Goal: Task Accomplishment & Management: Manage account settings

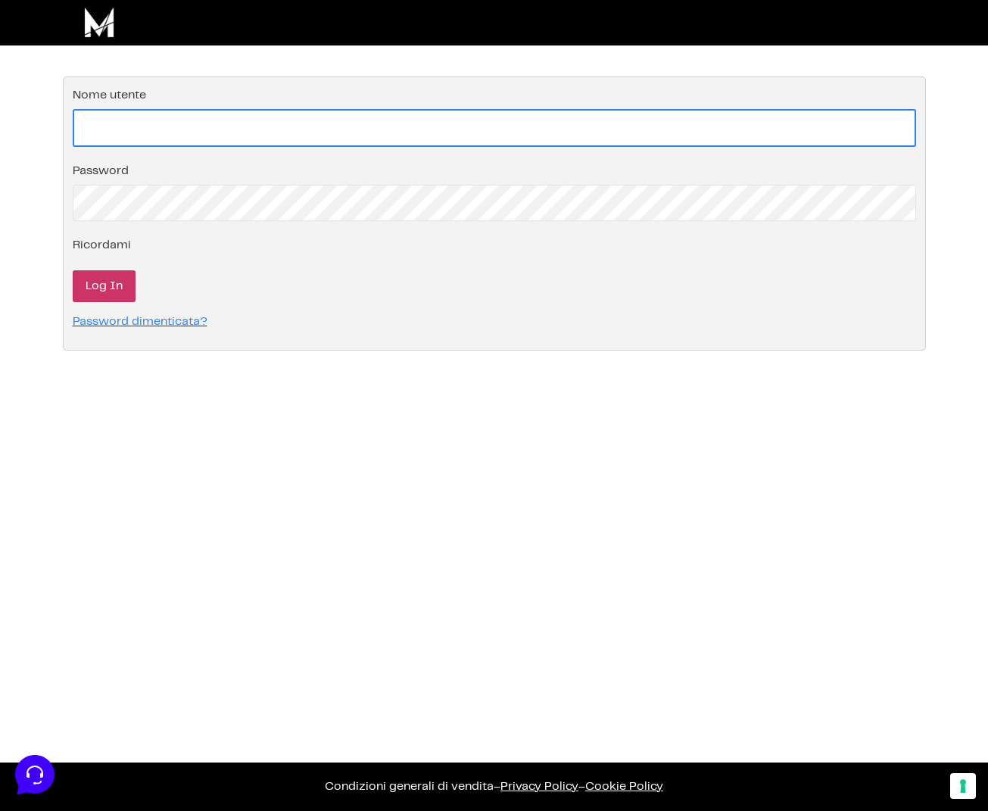
type input "[EMAIL_ADDRESS][DOMAIN_NAME]"
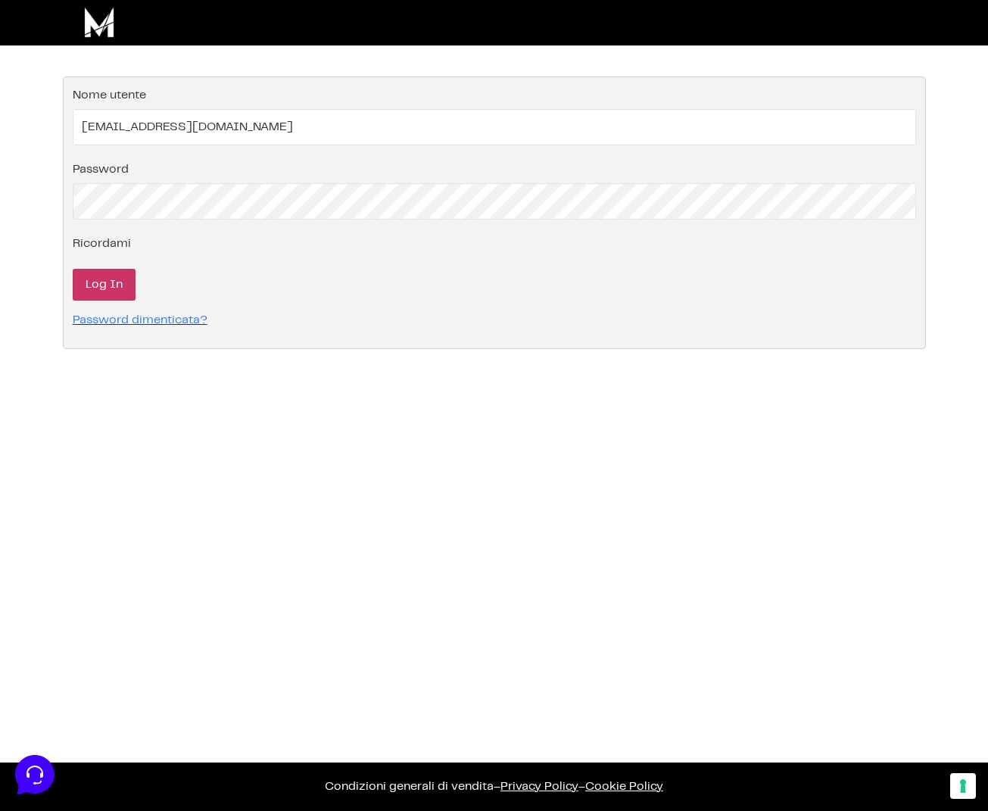
click at [92, 275] on input "Log In" at bounding box center [104, 285] width 63 height 32
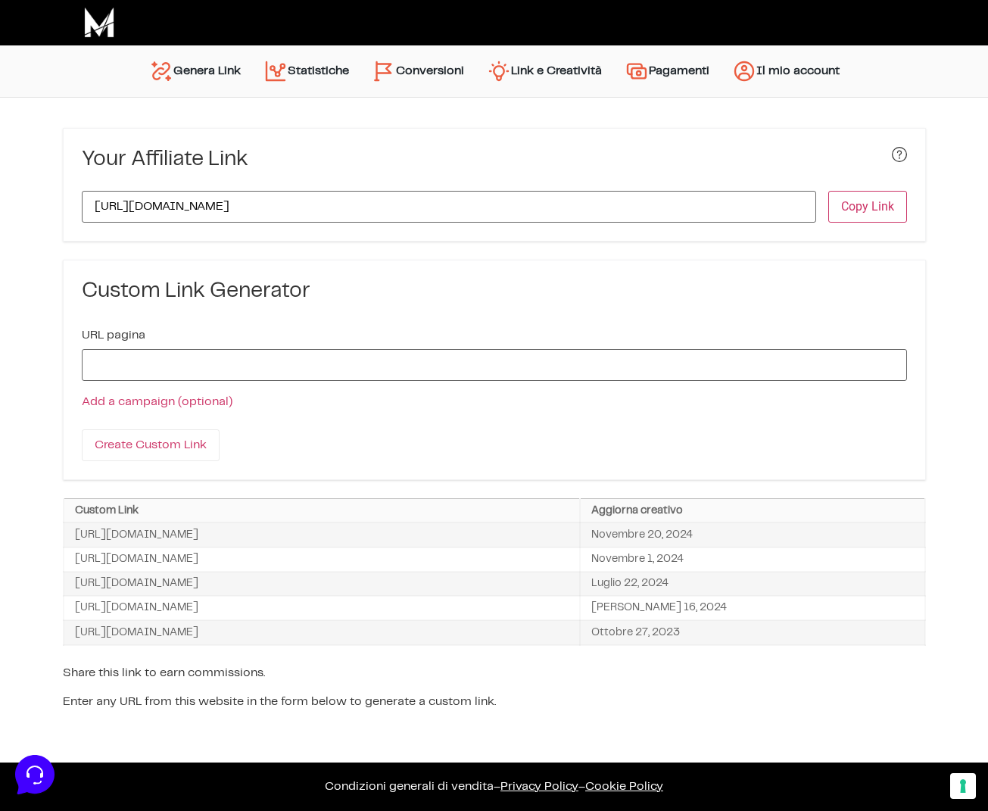
click at [423, 74] on link "Conversioni" at bounding box center [417, 71] width 115 height 36
